Goal: Information Seeking & Learning: Learn about a topic

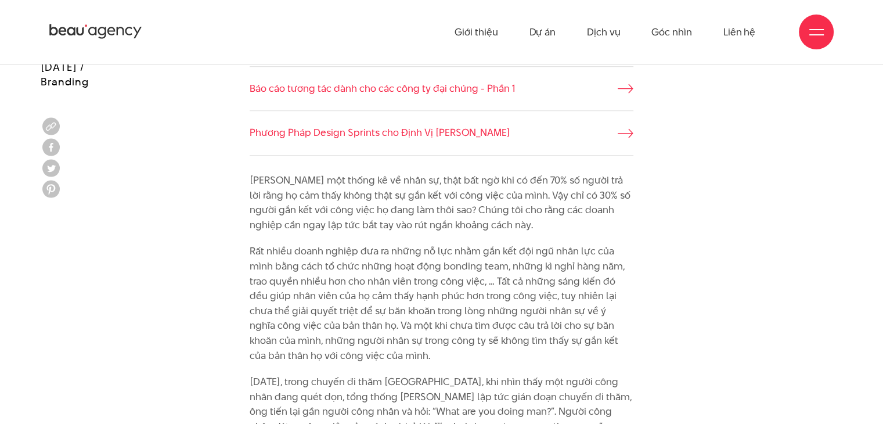
scroll to position [828, 0]
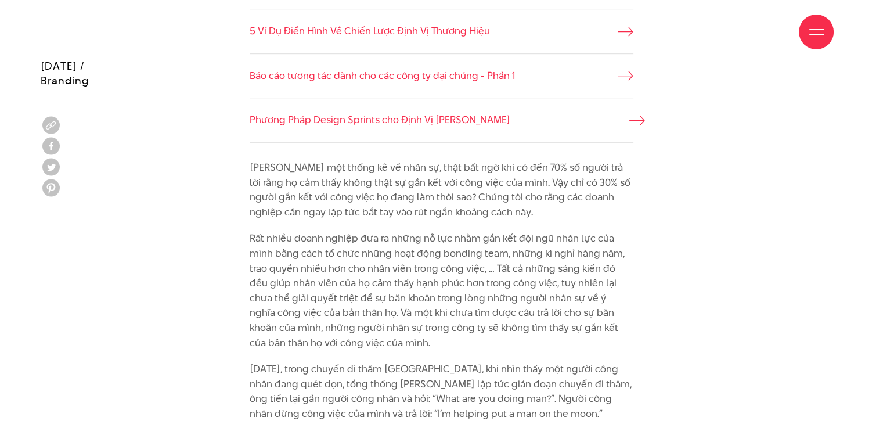
click at [629, 114] on span at bounding box center [637, 120] width 16 height 15
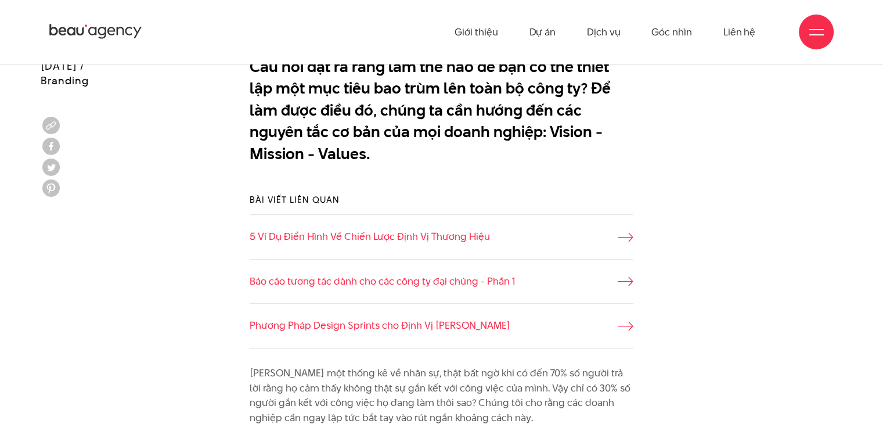
scroll to position [625, 0]
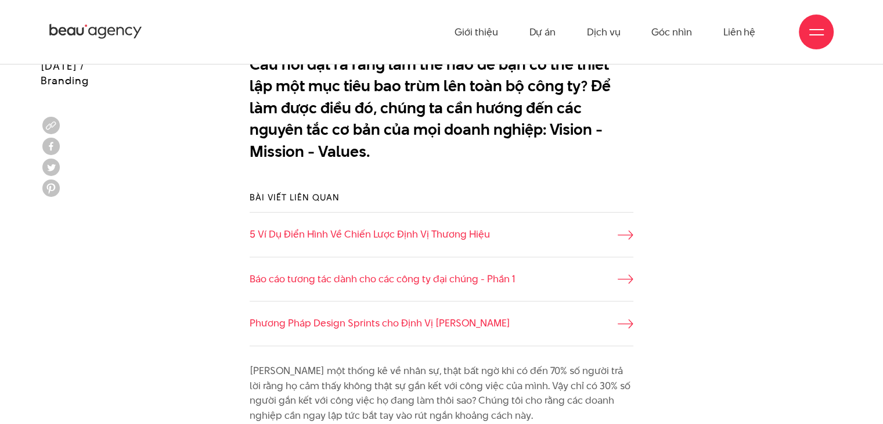
click at [511, 226] on li "5 Ví Dụ Điển Hình Về Chiến Lược Định Vị Thương Hiệu" at bounding box center [442, 234] width 384 height 45
click at [629, 234] on icon at bounding box center [637, 234] width 16 height 9
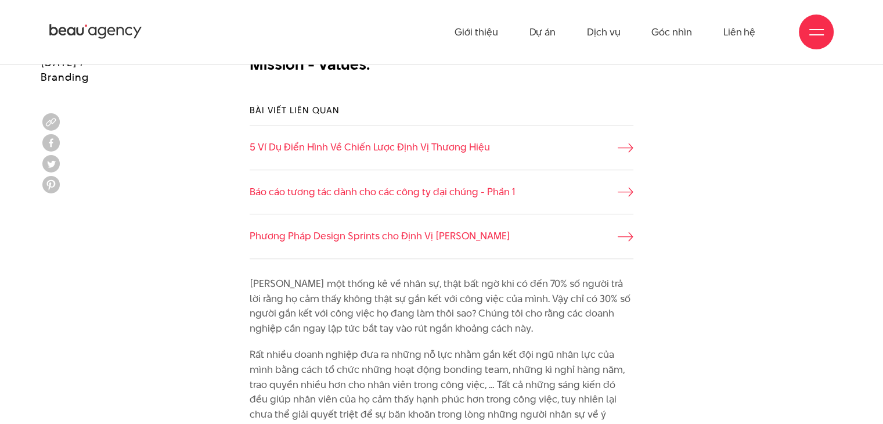
scroll to position [708, 0]
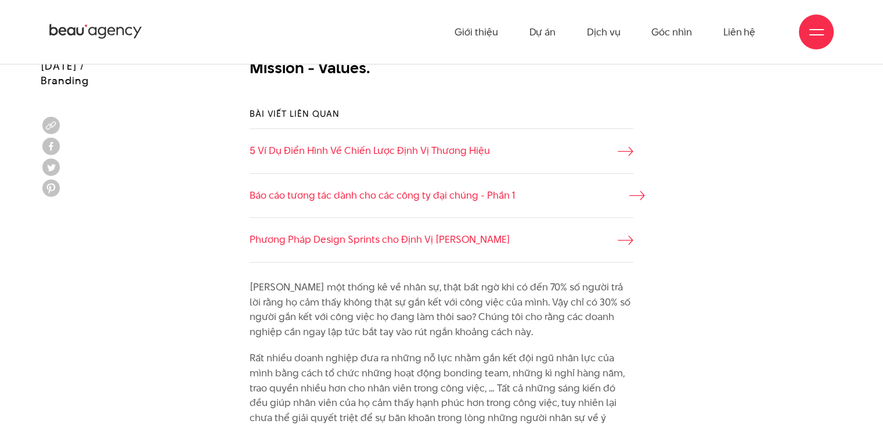
click at [626, 193] on link "Báo cáo tương tác dành cho các công ty đại chúng - Phần 1" at bounding box center [442, 195] width 384 height 15
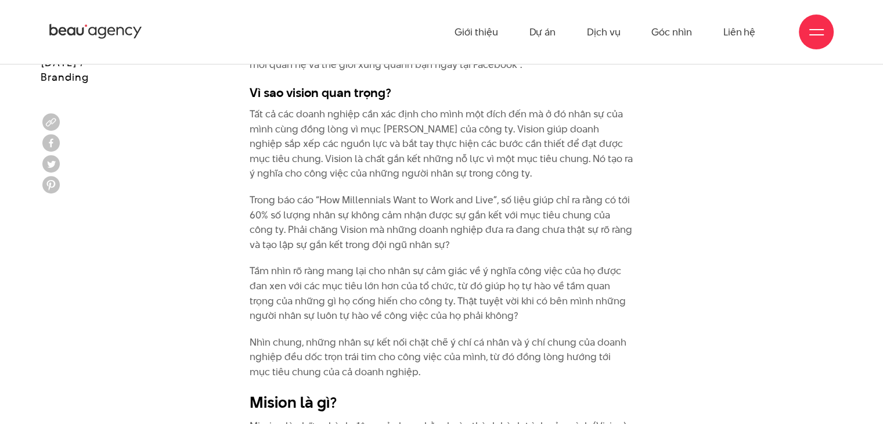
scroll to position [1609, 0]
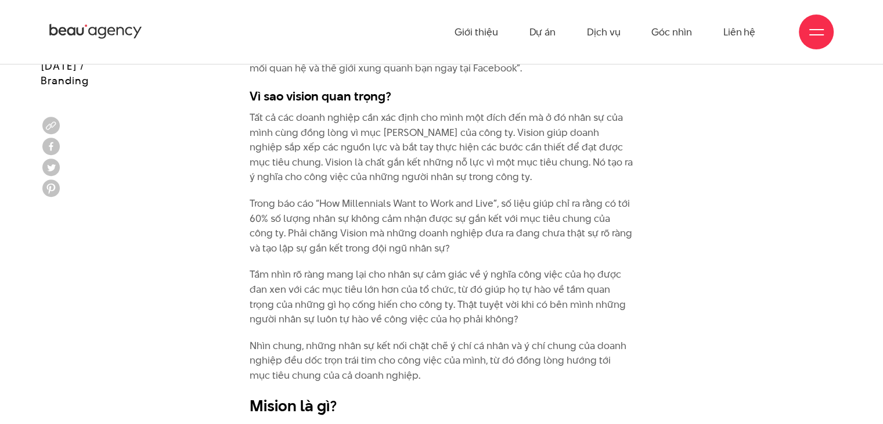
click at [725, 316] on div "Theo một thống kê về nhân sự, thật bất ngờ khi có đến 70% số người trả lời rằng…" at bounding box center [442, 373] width 802 height 1989
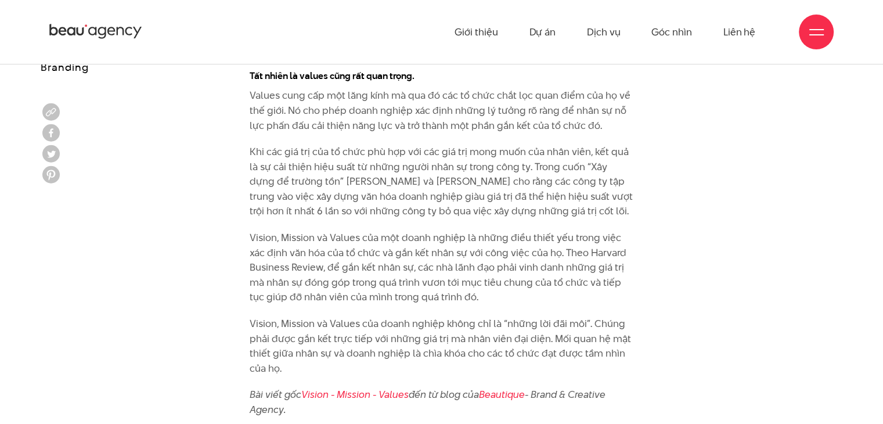
scroll to position [2521, 0]
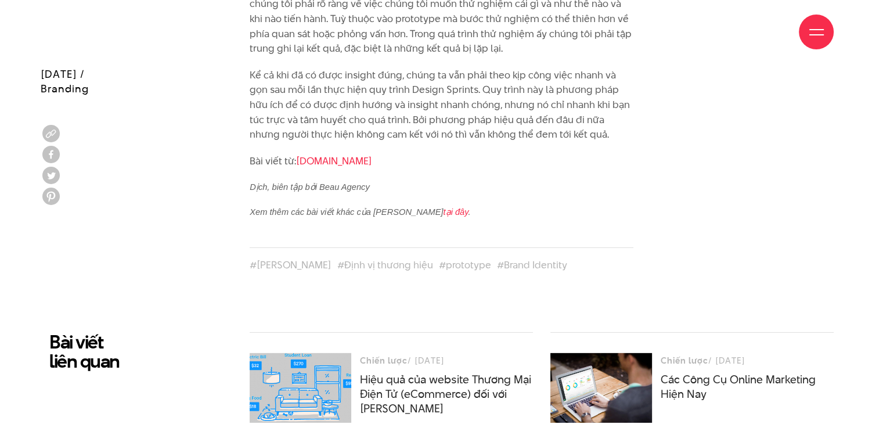
scroll to position [3503, 0]
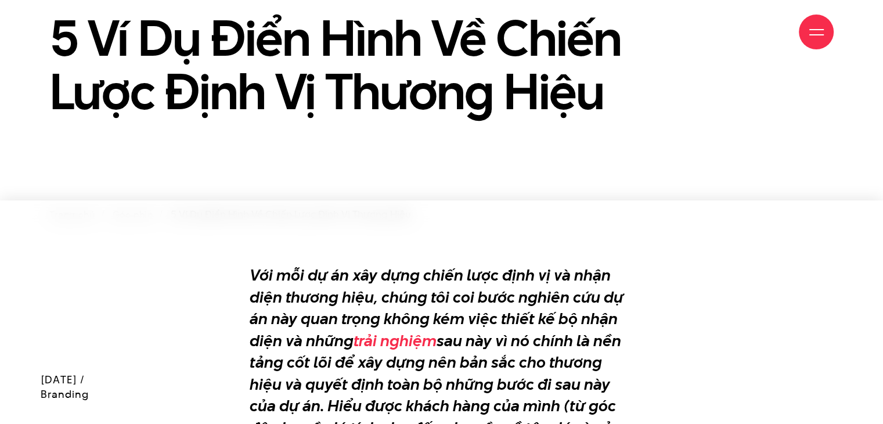
scroll to position [130, 0]
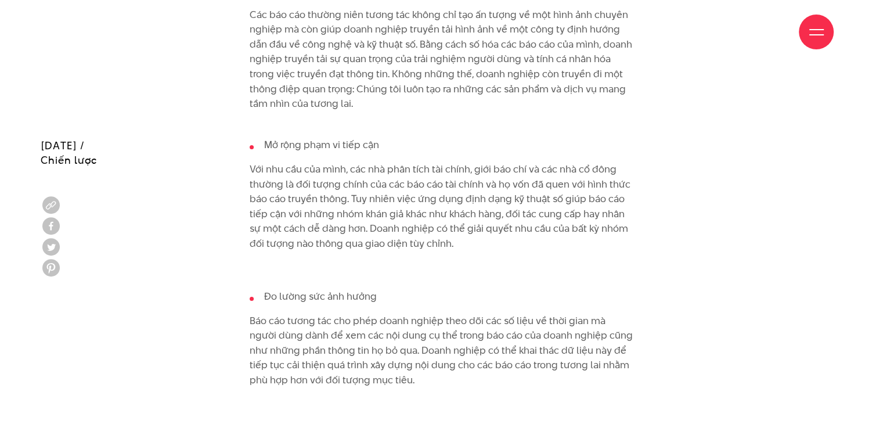
scroll to position [8456, 0]
